Goal: Communication & Community: Answer question/provide support

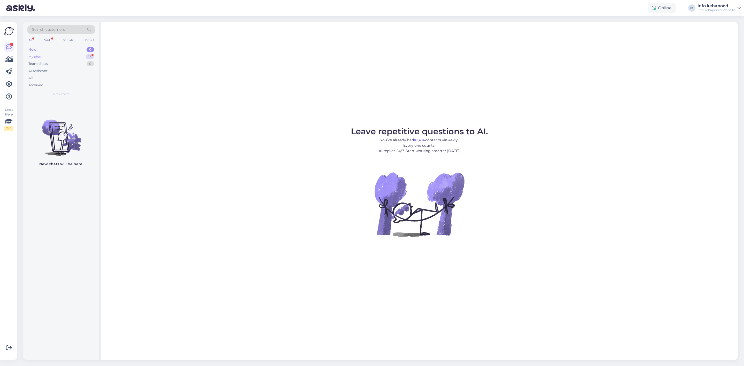
click at [53, 58] on div "My chats 13" at bounding box center [61, 56] width 68 height 7
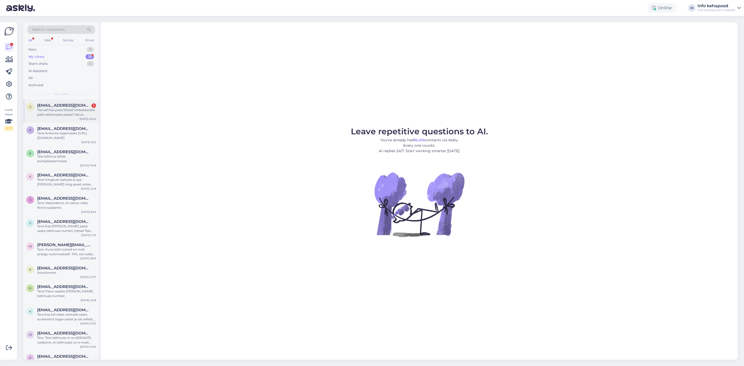
click at [60, 115] on div "Tänud! Kas poes lihtsalt kinkekaardist pildi näitamisest piisab? Ma ei taibanud…" at bounding box center [66, 112] width 59 height 9
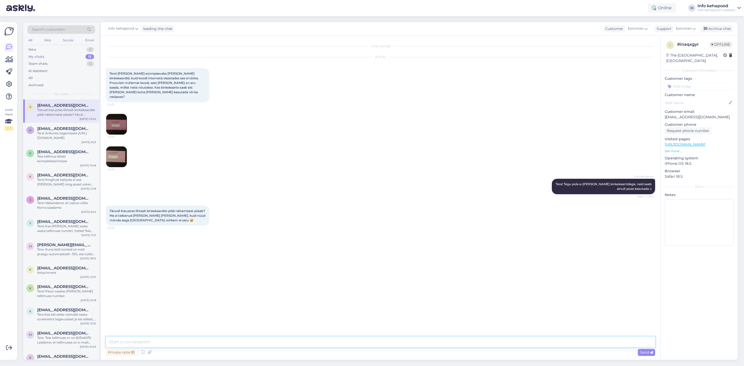
click at [163, 342] on textarea at bounding box center [380, 341] width 549 height 11
click at [137, 342] on textarea "Kahjuks, on vaa füüsilisi kinkekaarte, need on vaja anda raamatupidajale koos t…" at bounding box center [380, 341] width 549 height 11
click at [139, 342] on textarea "Kahjuks, on vaa füüsilisi kinkekaarte, need on vaja anda raamatupidajale koos t…" at bounding box center [380, 341] width 549 height 11
click at [256, 340] on textarea "Kahjuks, on vaja füüsilisi kinkekaarte, need on vaja anda raamatupidajale koos …" at bounding box center [380, 341] width 549 height 11
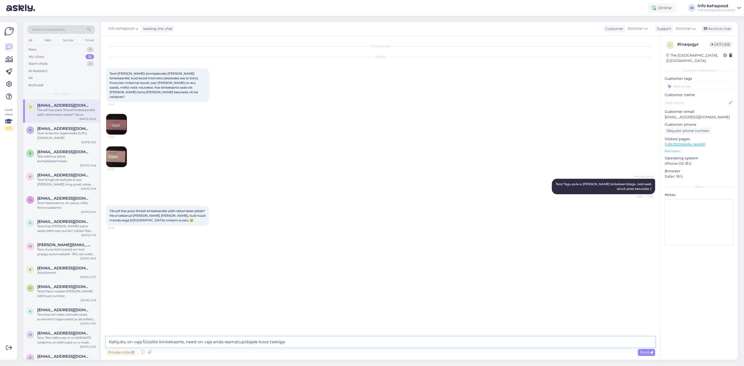
click at [256, 340] on textarea "Kahjuks, on vaja füüsilisi kinkekaarte, need on vaja anda raamatupidajale koos …" at bounding box center [380, 341] width 549 height 11
type textarea "Kahjuks, on vaja füüsilisi kinkekaarte, need on vaja anda raamatupidajale koos …"
click at [294, 260] on div "Chat started [DATE] Tere! [PERSON_NAME] sünnipäevaks [PERSON_NAME] kinkekaardid…" at bounding box center [383, 186] width 554 height 291
drag, startPoint x: 289, startPoint y: 342, endPoint x: 27, endPoint y: 276, distance: 270.4
click at [27, 276] on div "Search customers All Web Socials Email New 0 My chats 13 Team chats 0 AI Assist…" at bounding box center [380, 190] width 714 height 337
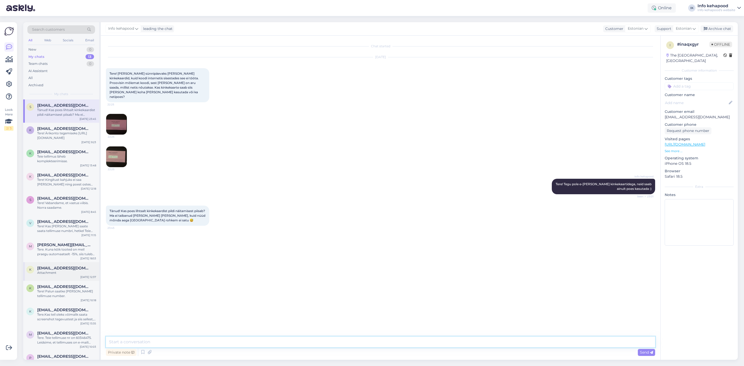
paste textarea "Tere! Kahjuks on vajalik füüsiline kinkekaart, pildist üksi ei piisa. Kinkekaar…"
type textarea "Tere! Kahjuks on vajalik füüsiline kinkekaart, pildist üksi ei piisa. Kinkekaar…"
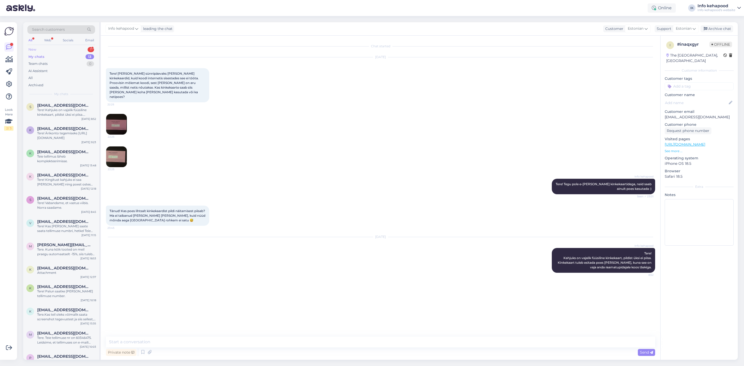
click at [83, 49] on div "New 1" at bounding box center [61, 49] width 68 height 7
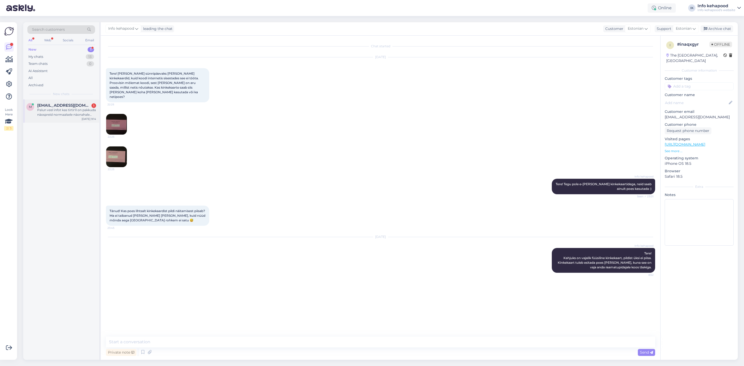
click at [62, 111] on div "Palun veel infot kas tirtir'il on pakkuda näospreid normaalsele näonahale niisu…" at bounding box center [66, 112] width 59 height 9
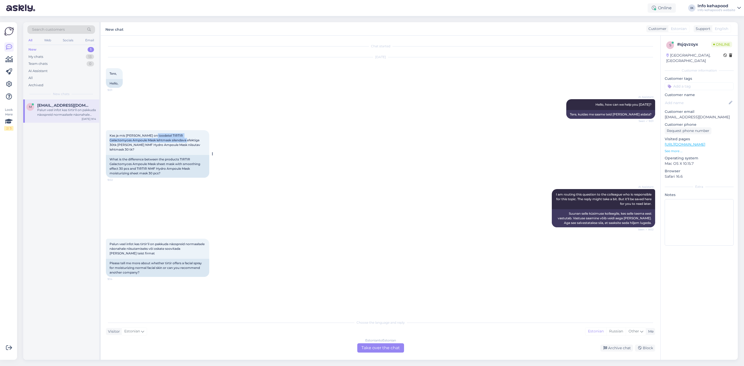
drag, startPoint x: 152, startPoint y: 135, endPoint x: 163, endPoint y: 142, distance: 13.4
click at [163, 142] on span "Kas ja mis [PERSON_NAME] on toodetel TIRTIR Galactomyces Ampoule Mask lehtmask …" at bounding box center [154, 143] width 91 height 18
copy span "TIRTIR Galactomyces Ampoule Mask lehtmask silendava efektiga"
click at [367, 343] on div "Choose the language and reply Visitor Estonian Me Estonian Russian Other Estoni…" at bounding box center [380, 334] width 549 height 35
click at [366, 350] on div "Estonian to Estonian Take over the chat" at bounding box center [380, 347] width 47 height 9
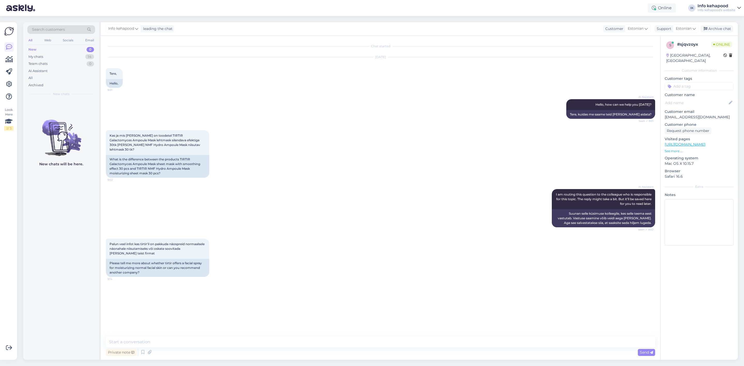
click at [359, 348] on div "Private note Send" at bounding box center [380, 352] width 549 height 10
click at [317, 345] on textarea at bounding box center [380, 341] width 549 height 11
paste textarea "[URL][DOMAIN_NAME]"
click at [144, 342] on textarea "Tere hommikust! [URL][DOMAIN_NAME]" at bounding box center [380, 341] width 549 height 11
click at [324, 216] on div "AI Assistant I am routing this question to the colleague who is responsible for…" at bounding box center [380, 208] width 549 height 50
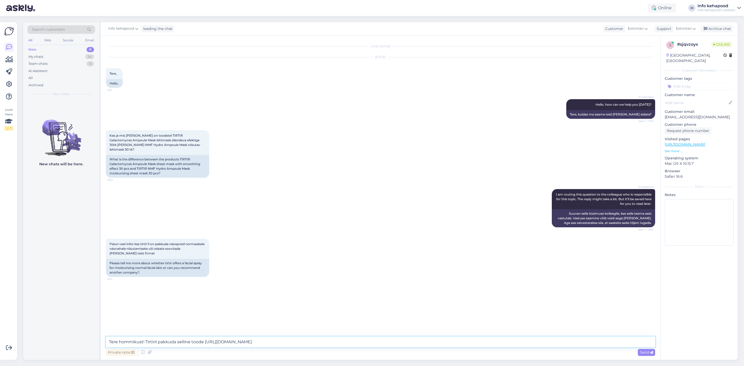
click at [351, 344] on textarea "Tere hommikust! Tirtiril pakkuda selline toode [URL][DOMAIN_NAME]" at bounding box center [380, 341] width 549 height 11
paste textarea "[URL][DOMAIN_NAME]"
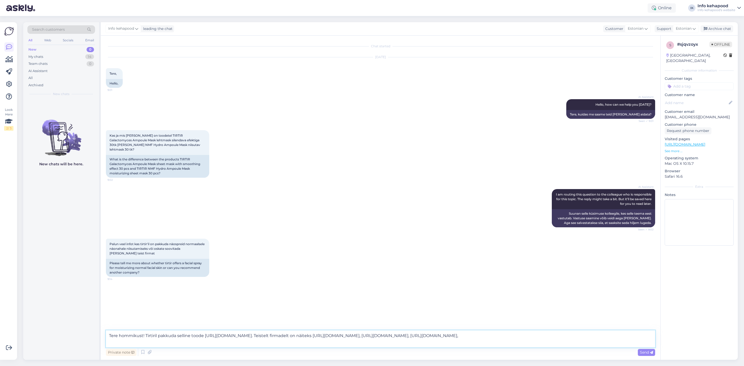
paste textarea "[URL][DOMAIN_NAME]"
type textarea "Tere hommikust! Tirtiril pakkuda selline toode [URL][DOMAIN_NAME]. Teistelt fir…"
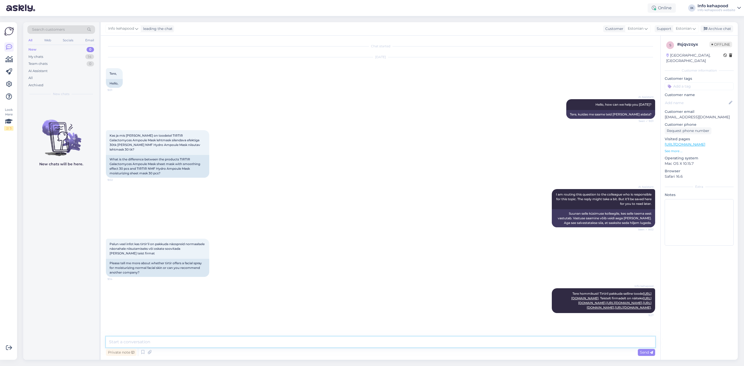
scroll to position [5, 0]
click at [82, 58] on div "My chats 14" at bounding box center [61, 56] width 68 height 7
